Goal: Check status: Check status

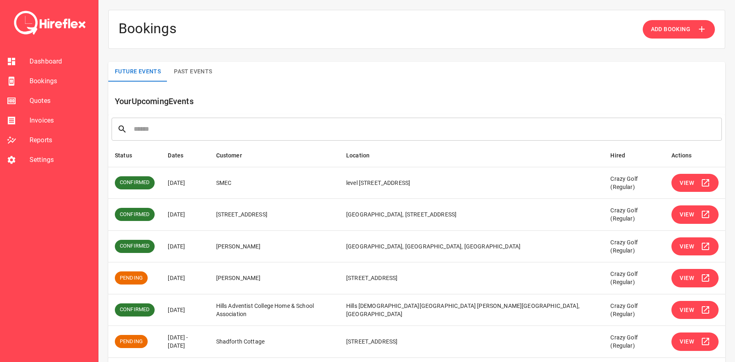
scroll to position [154, 0]
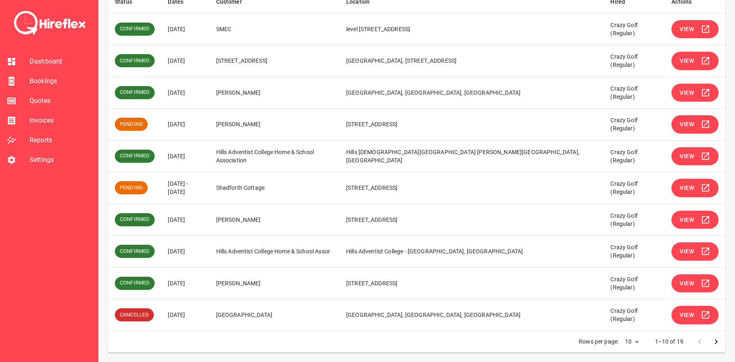
click at [256, 122] on td "[PERSON_NAME]" at bounding box center [275, 125] width 130 height 32
click at [689, 126] on span "View" at bounding box center [687, 124] width 14 height 10
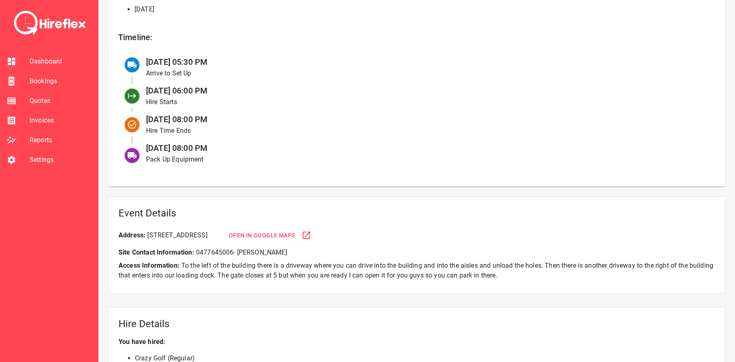
scroll to position [323, 0]
